Goal: Book appointment/travel/reservation

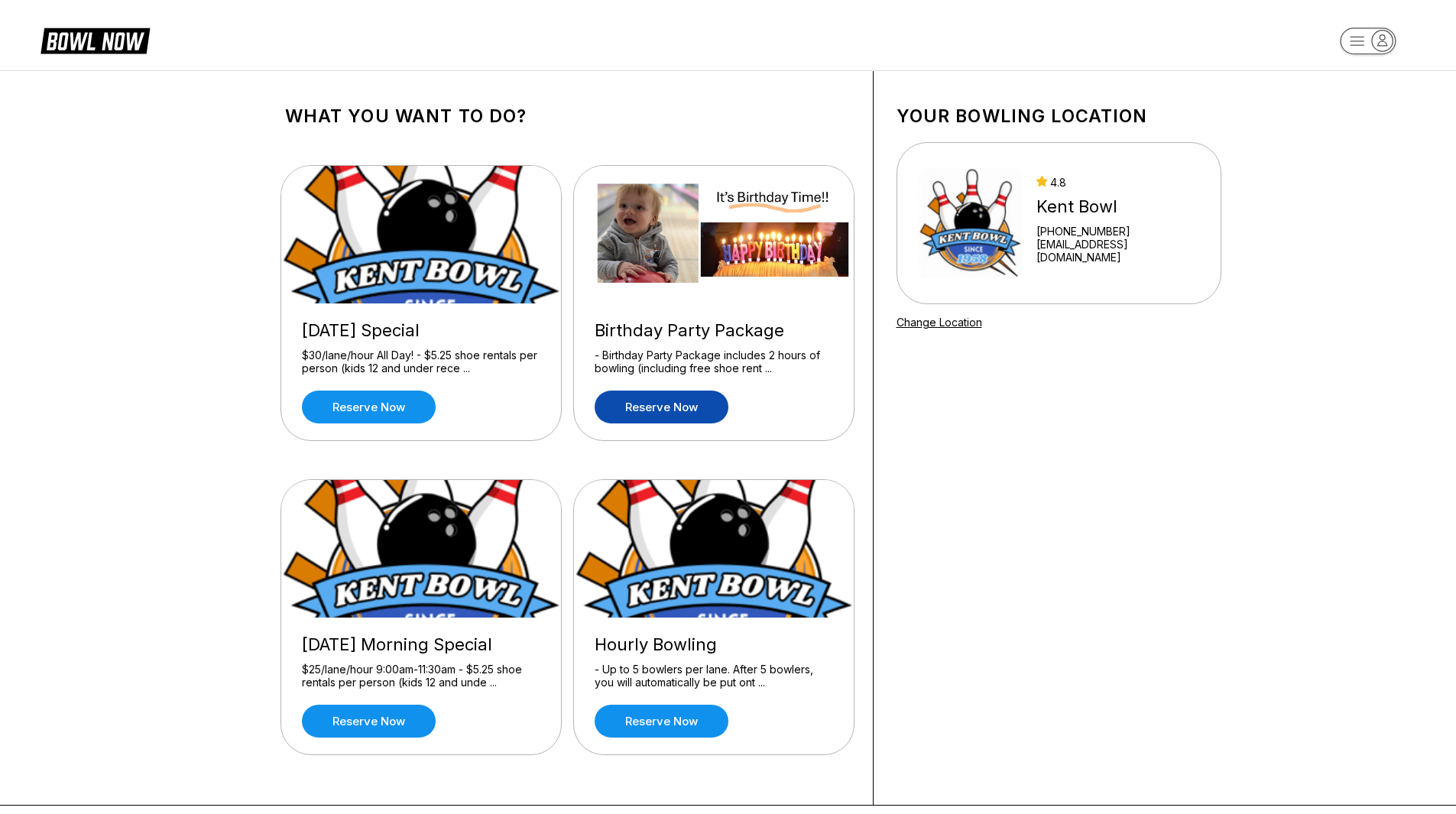
click at [646, 400] on link "Reserve now" at bounding box center [661, 407] width 134 height 33
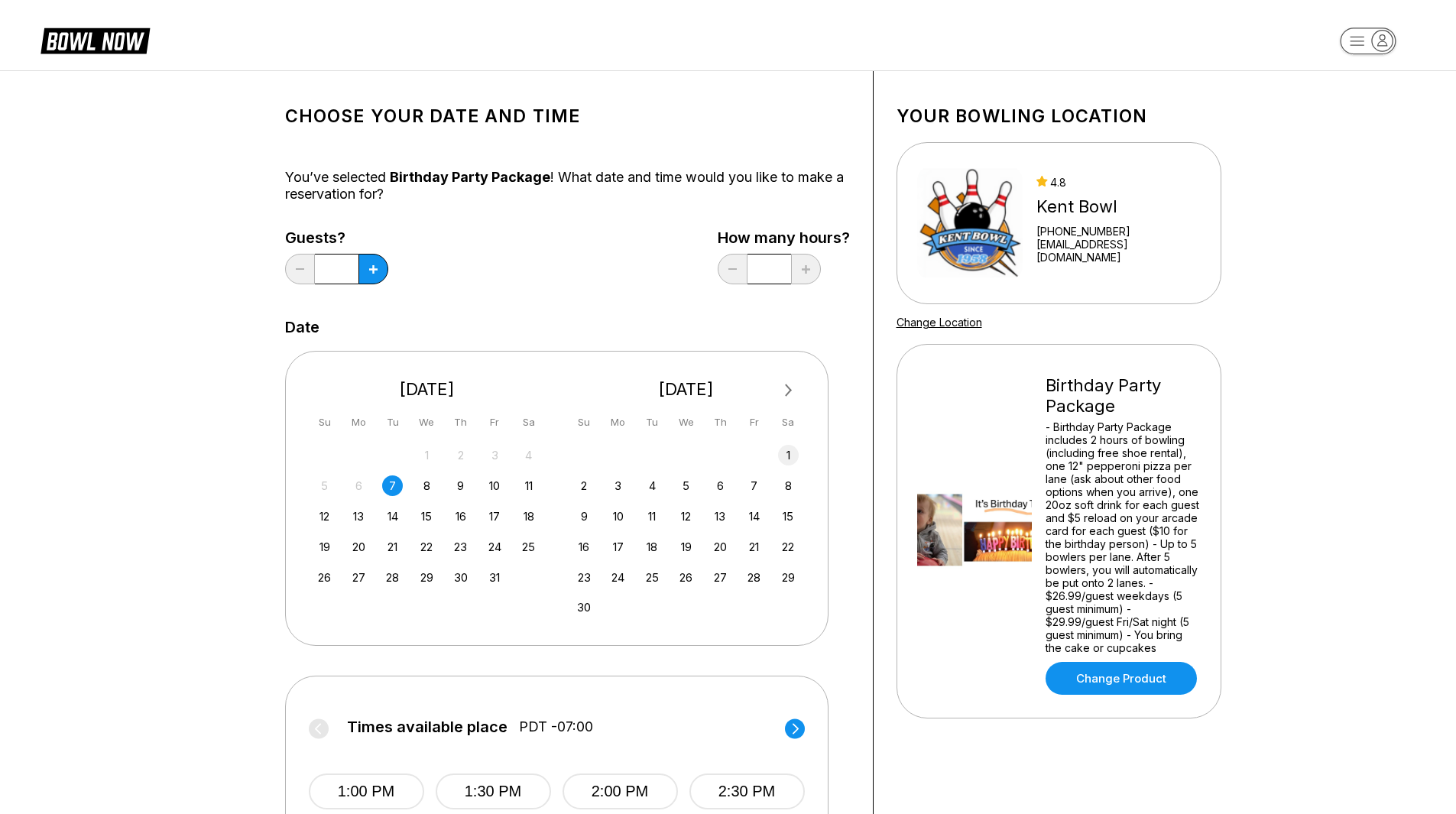
click at [793, 455] on div "1" at bounding box center [788, 455] width 21 height 21
click at [372, 274] on button at bounding box center [373, 268] width 30 height 30
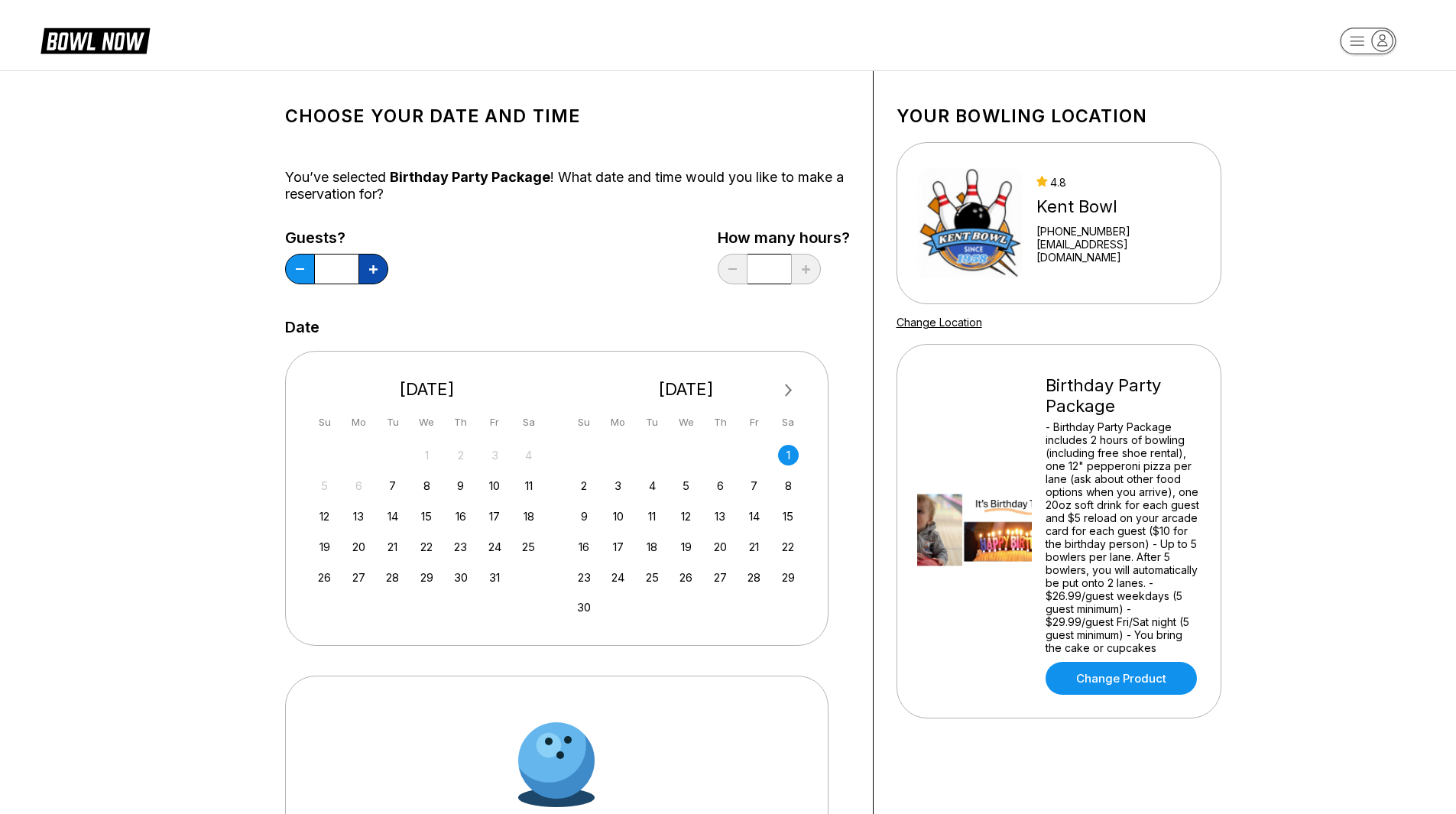
click at [372, 274] on button at bounding box center [373, 268] width 30 height 30
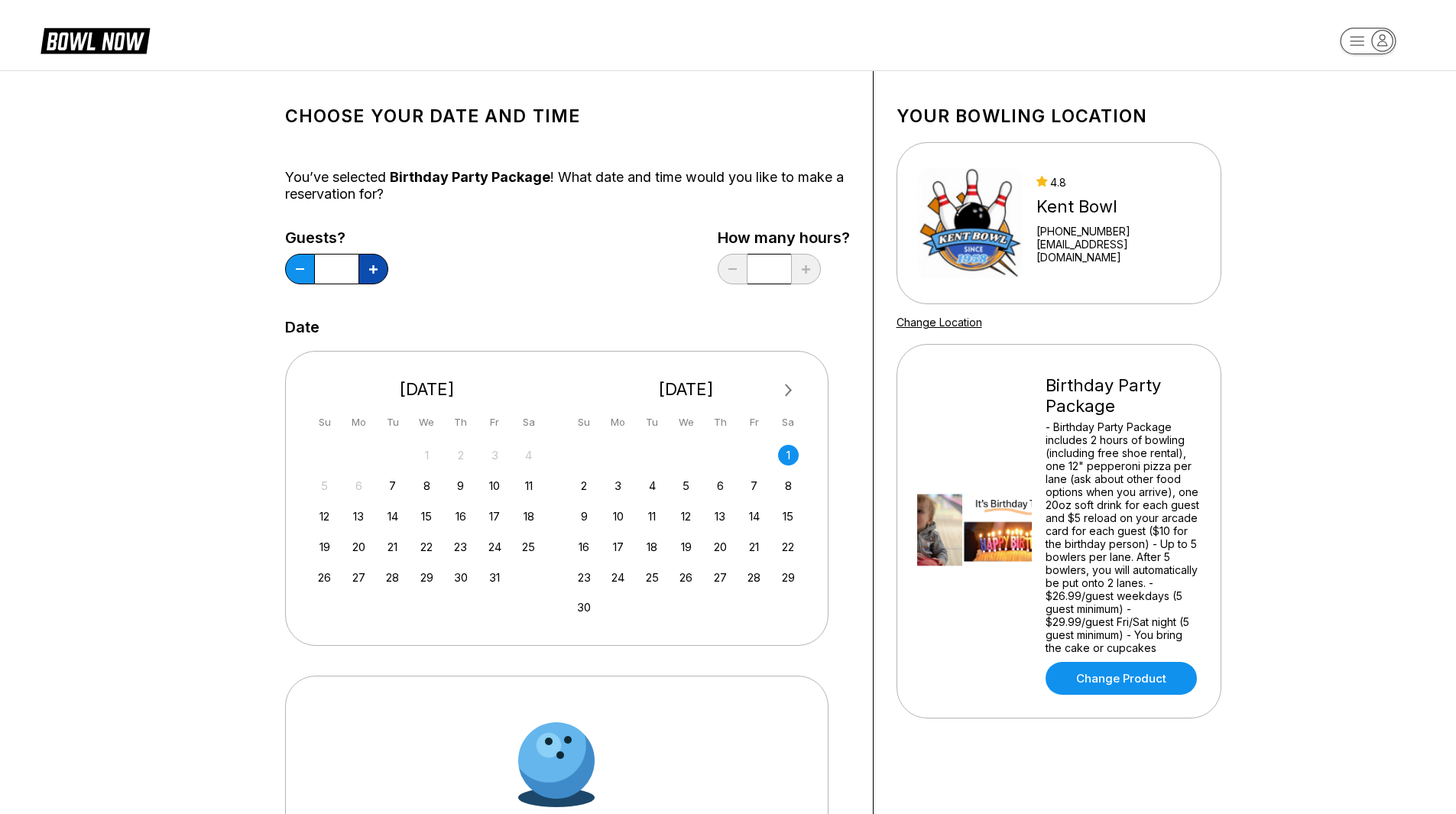
click at [372, 274] on button at bounding box center [373, 268] width 30 height 30
type input "**"
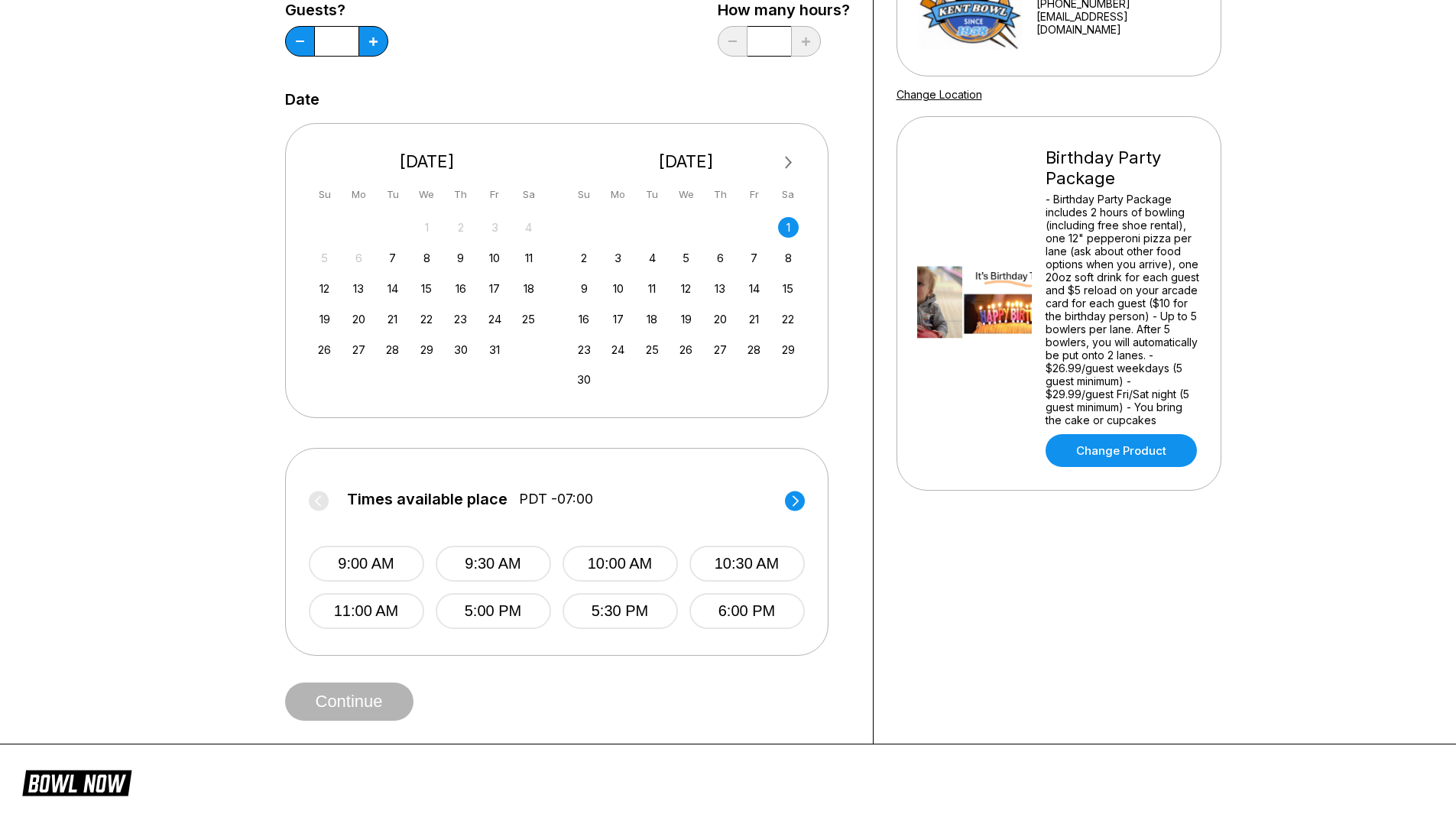
scroll to position [228, 0]
click at [359, 612] on button "11:00 AM" at bounding box center [366, 610] width 115 height 36
